Goal: Check status

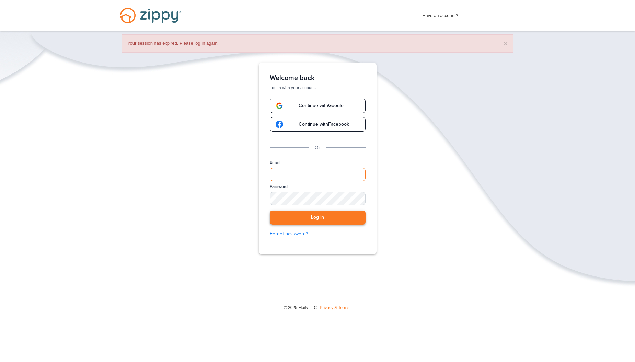
type input "**********"
click at [302, 218] on button "Log in" at bounding box center [318, 217] width 96 height 14
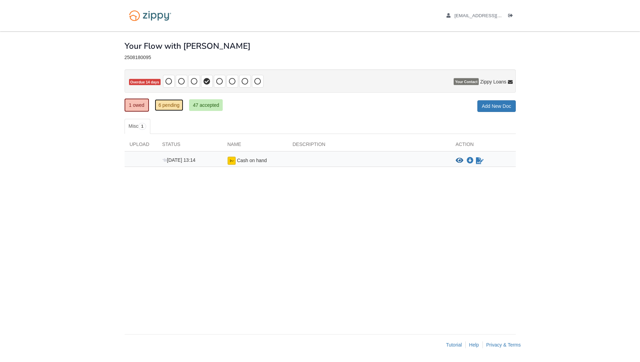
click at [165, 105] on link "6 pending" at bounding box center [169, 105] width 29 height 12
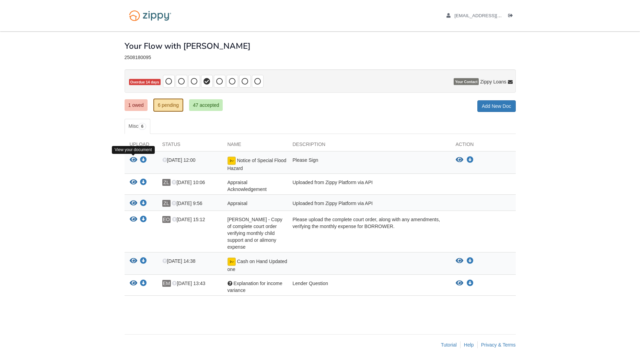
click at [134, 159] on icon "View Notice of Special Flood Hazard" at bounding box center [134, 159] width 8 height 7
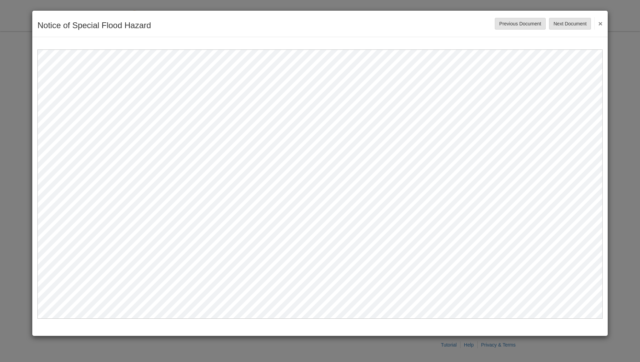
click at [602, 22] on button "×" at bounding box center [598, 23] width 8 height 12
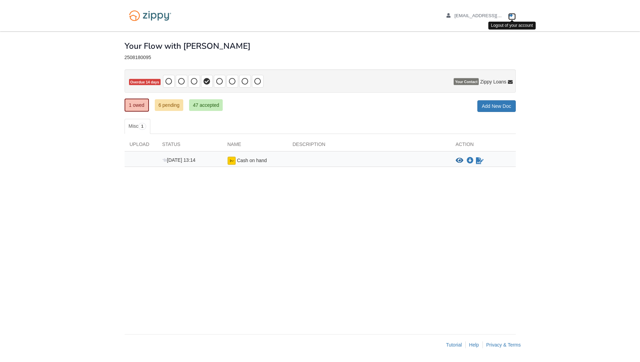
click at [512, 13] on icon "Log out" at bounding box center [510, 15] width 5 height 5
